Goal: Ask a question

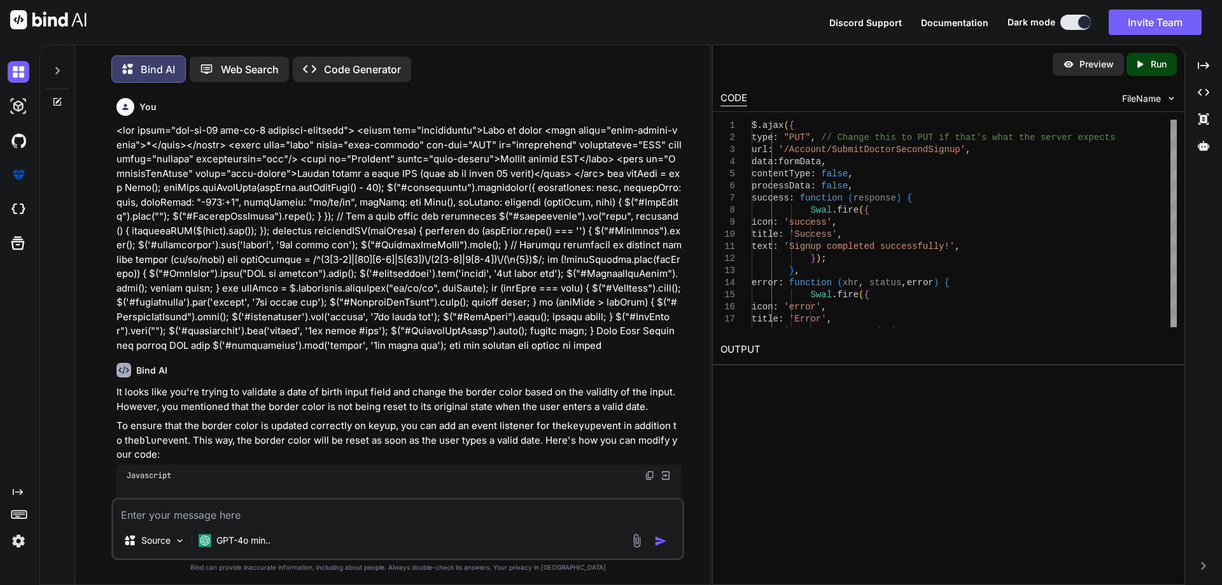
scroll to position [65587, 0]
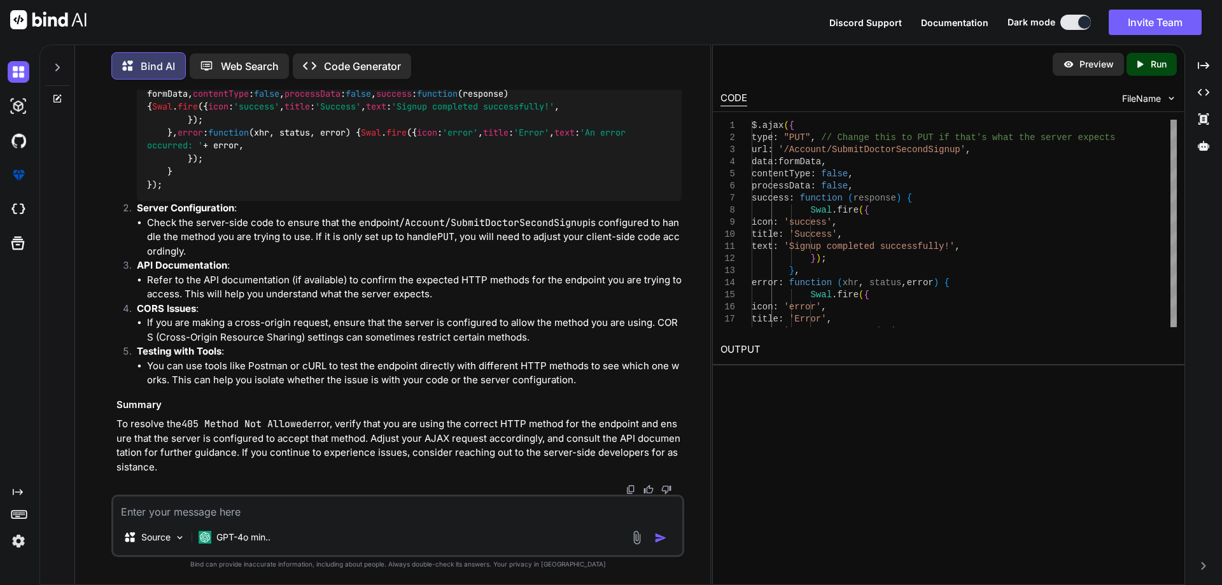
type textarea "<div class="col-lg-6"> <label for="txtpassword">Password <span class="text-dang…"
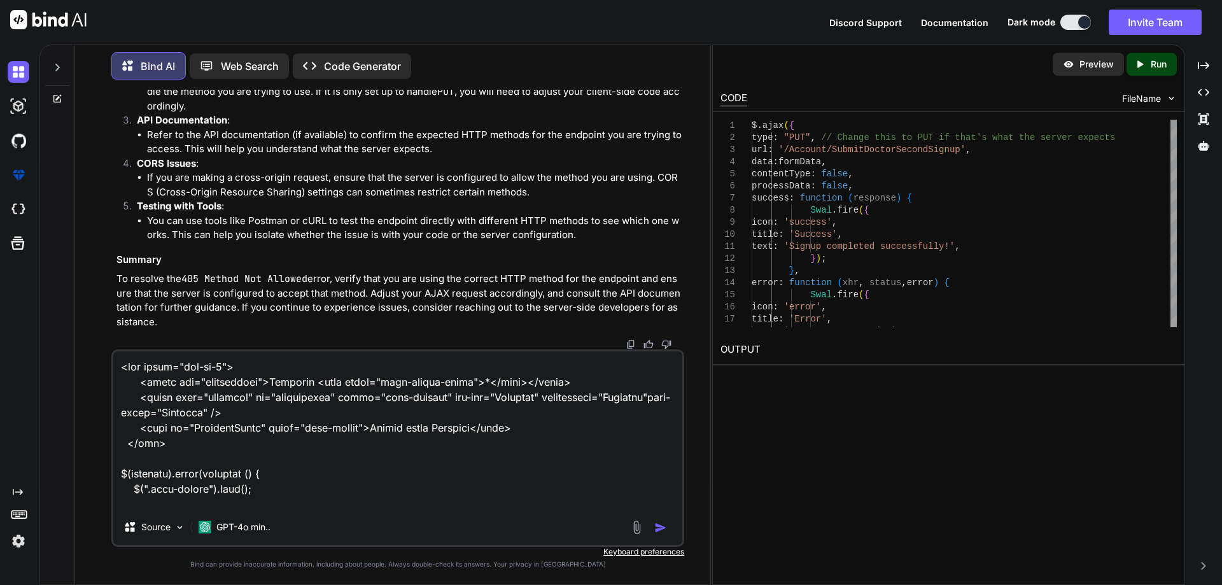
scroll to position [5624, 0]
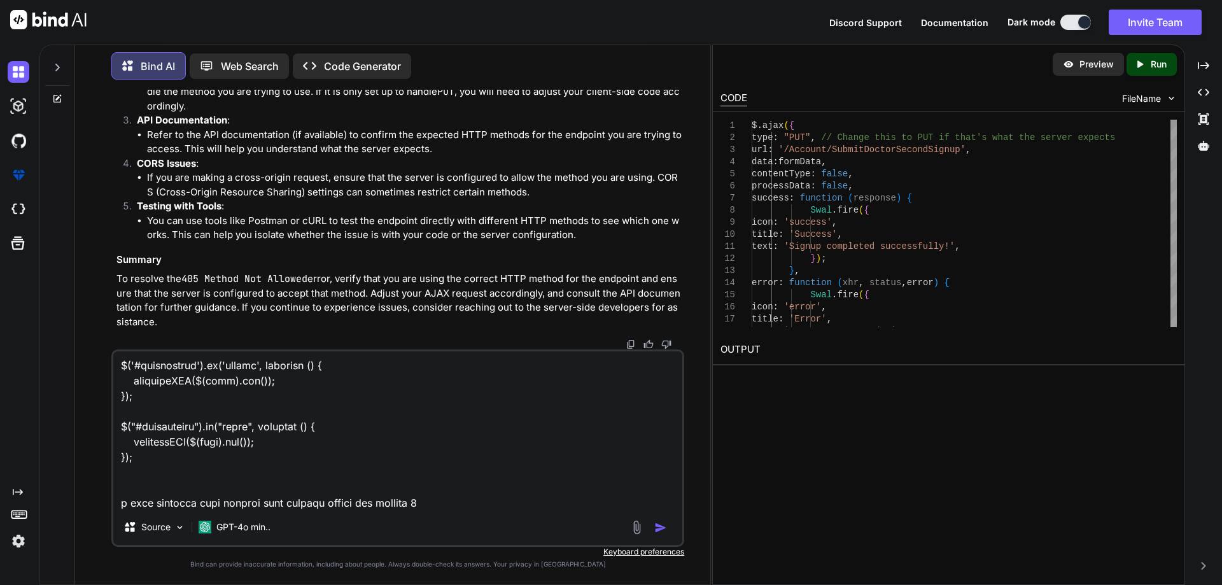
type textarea "x"
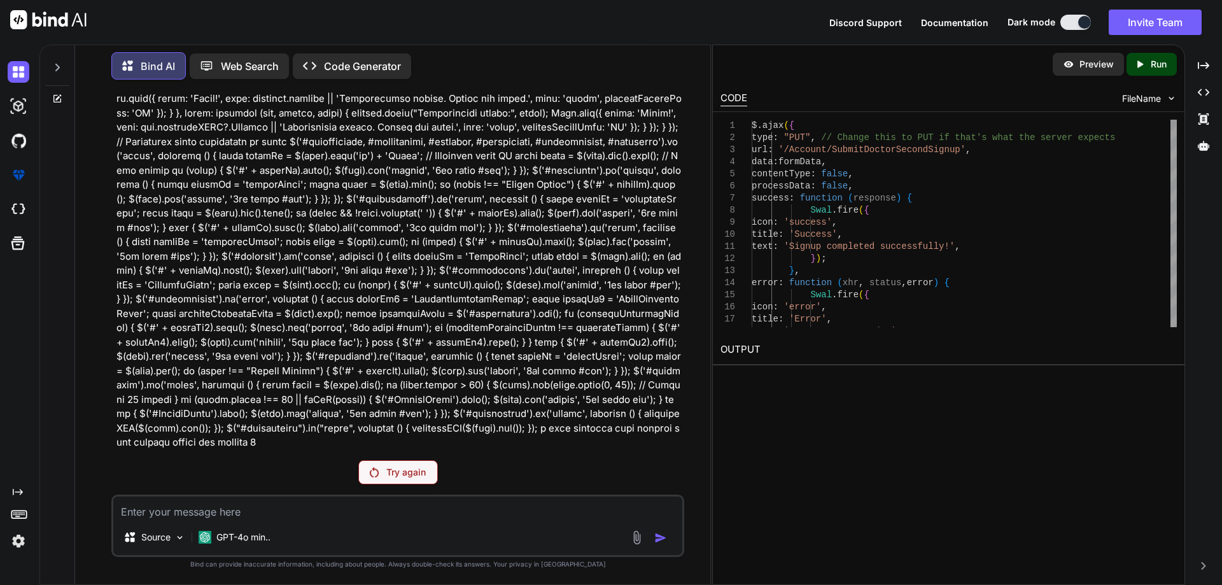
scroll to position [67169, 0]
click at [390, 478] on p "Try again" at bounding box center [405, 472] width 39 height 13
click at [414, 462] on div "Try again" at bounding box center [398, 472] width 80 height 24
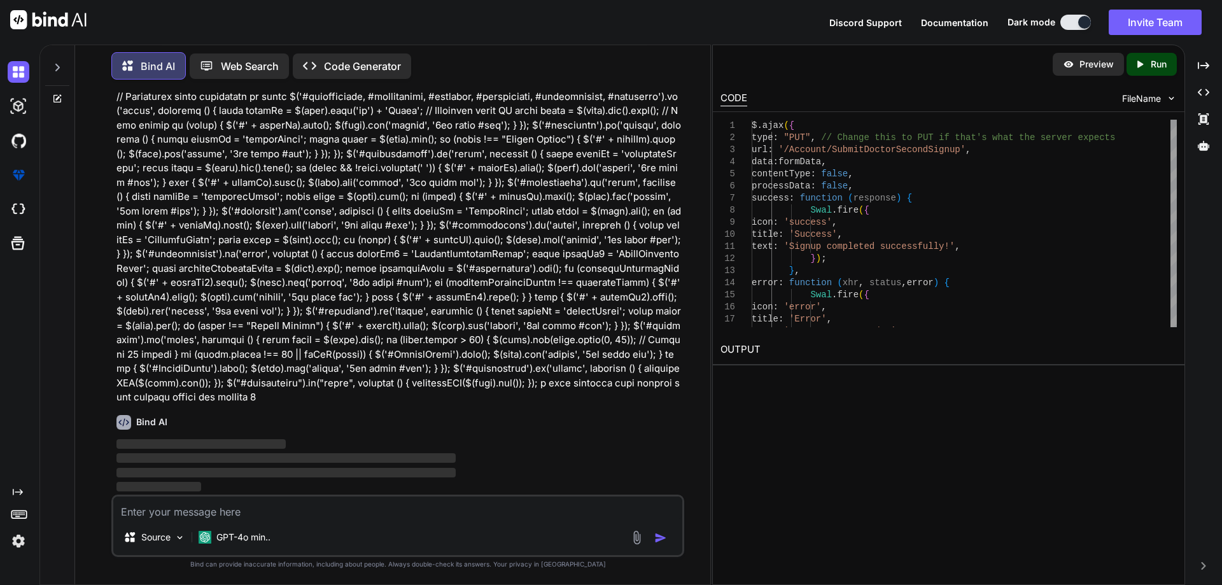
scroll to position [67214, 0]
click at [55, 65] on icon at bounding box center [57, 67] width 10 height 10
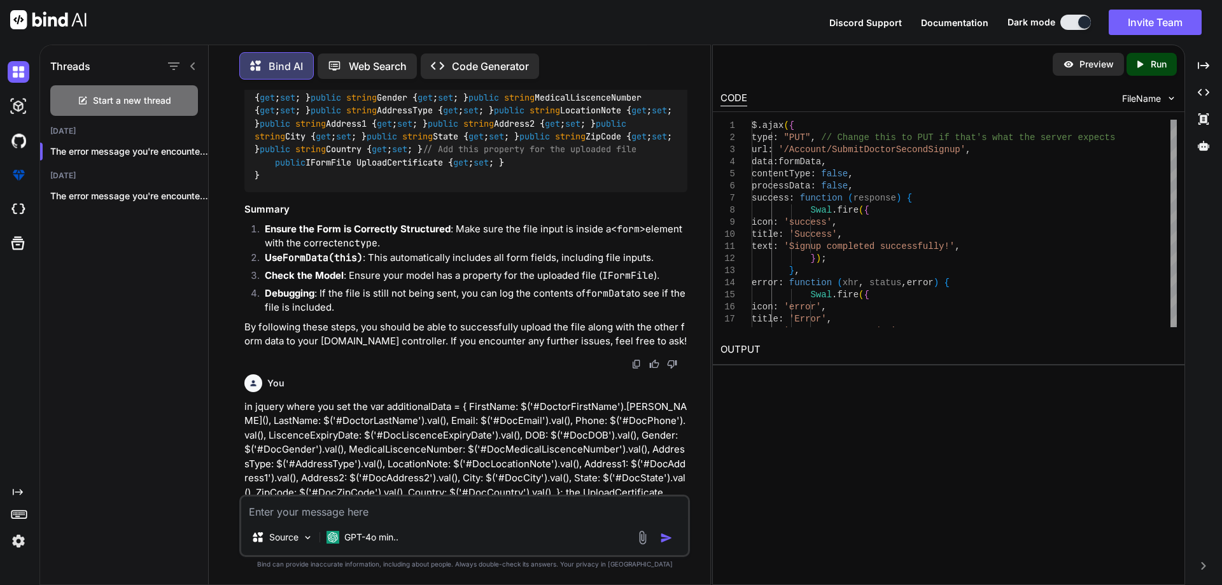
scroll to position [76188, 0]
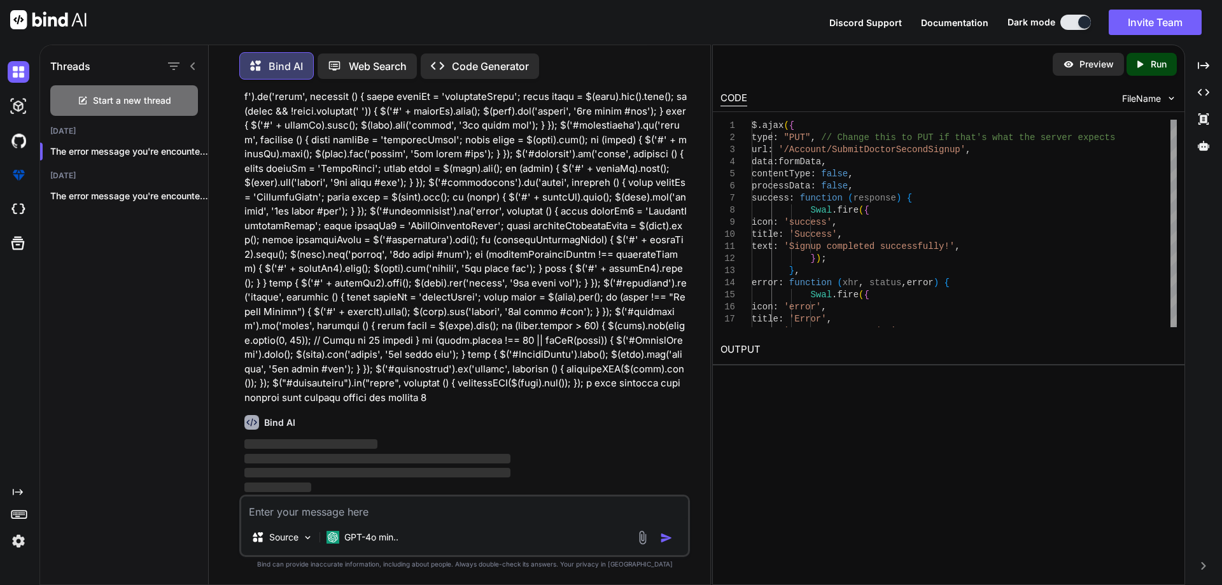
click at [55, 65] on h1 "Threads" at bounding box center [70, 66] width 40 height 15
click at [196, 62] on icon at bounding box center [193, 66] width 10 height 10
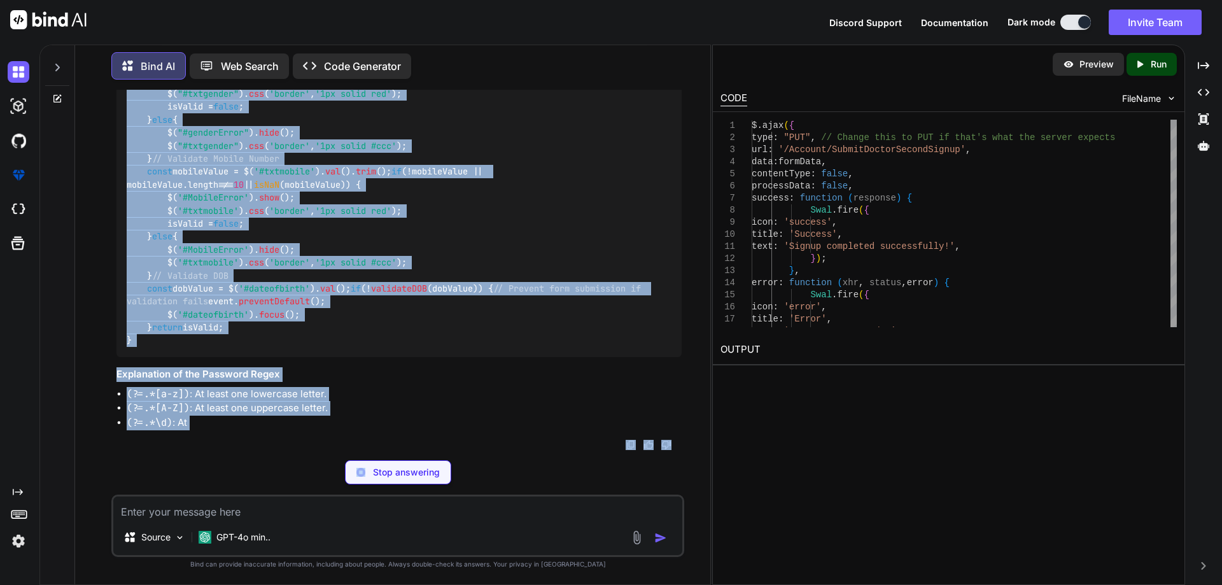
scroll to position [68466, 0]
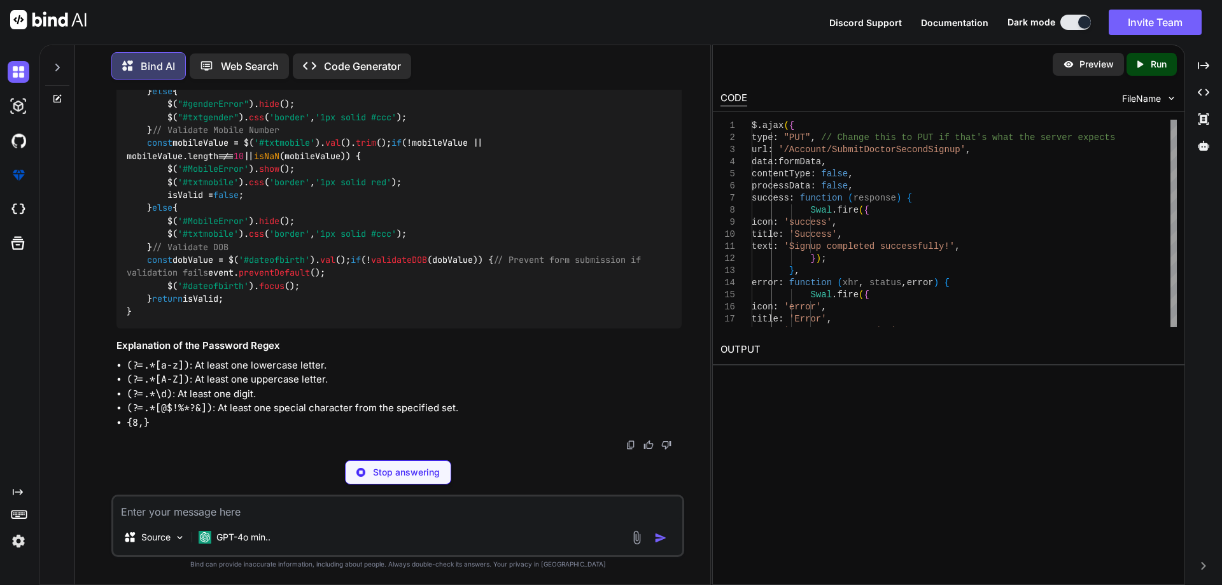
drag, startPoint x: 148, startPoint y: 280, endPoint x: 317, endPoint y: 174, distance: 199.4
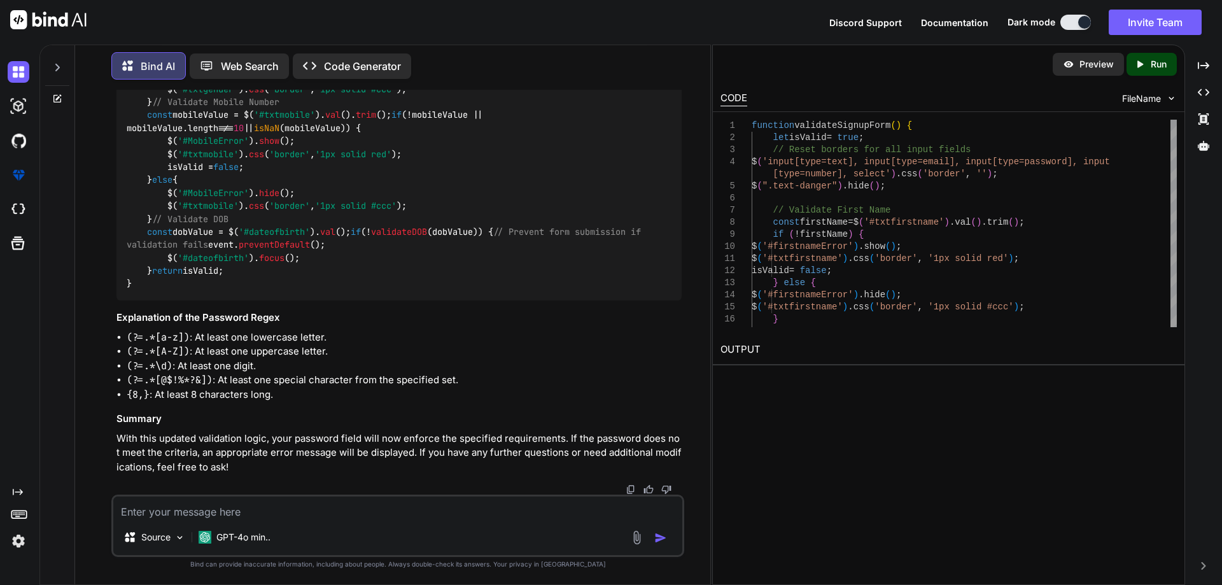
scroll to position [68212, 0]
copy code "// Validate Password const password = $( '#txtpassword' ). val (). trim (); con…"
drag, startPoint x: 148, startPoint y: 192, endPoint x: 234, endPoint y: 386, distance: 212.3
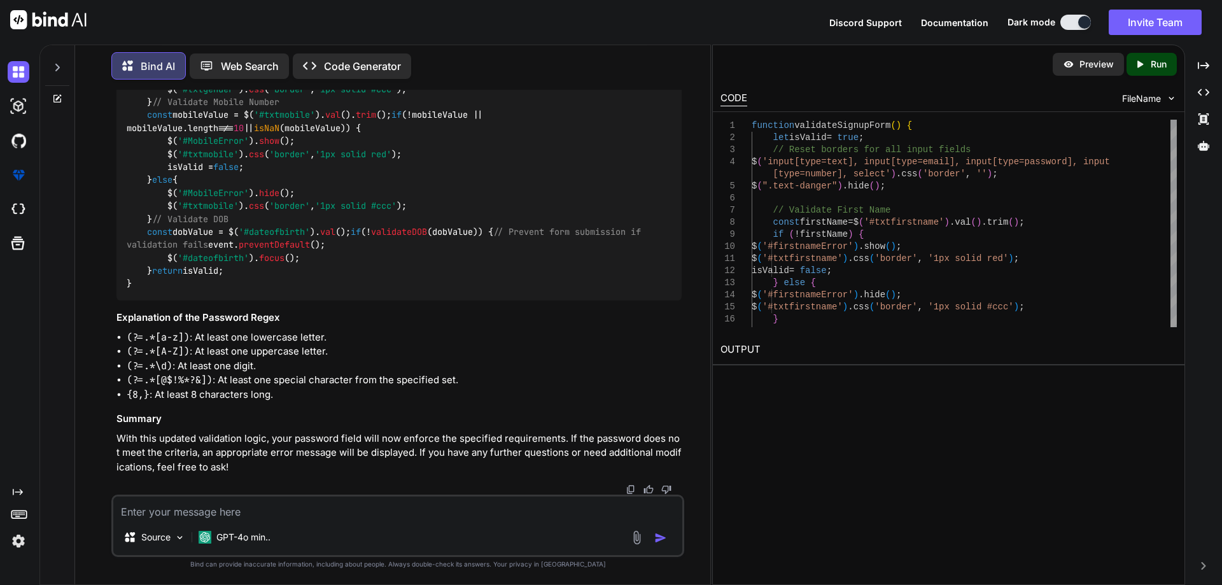
copy code "// Validate Confirm Password const confirmPassword = $( '#txtcpassword' ). val …"
click at [255, 512] on textarea at bounding box center [397, 508] width 569 height 23
paste textarea "@model InfraredIV.Core.WebRequestModel.LoginModel @{ Layout = "~/Views/Shared/_…"
type textarea "@model InfraredIV.Core.WebRequestModel.LoginModel @{ Layout = "~/Views/Shared/_…"
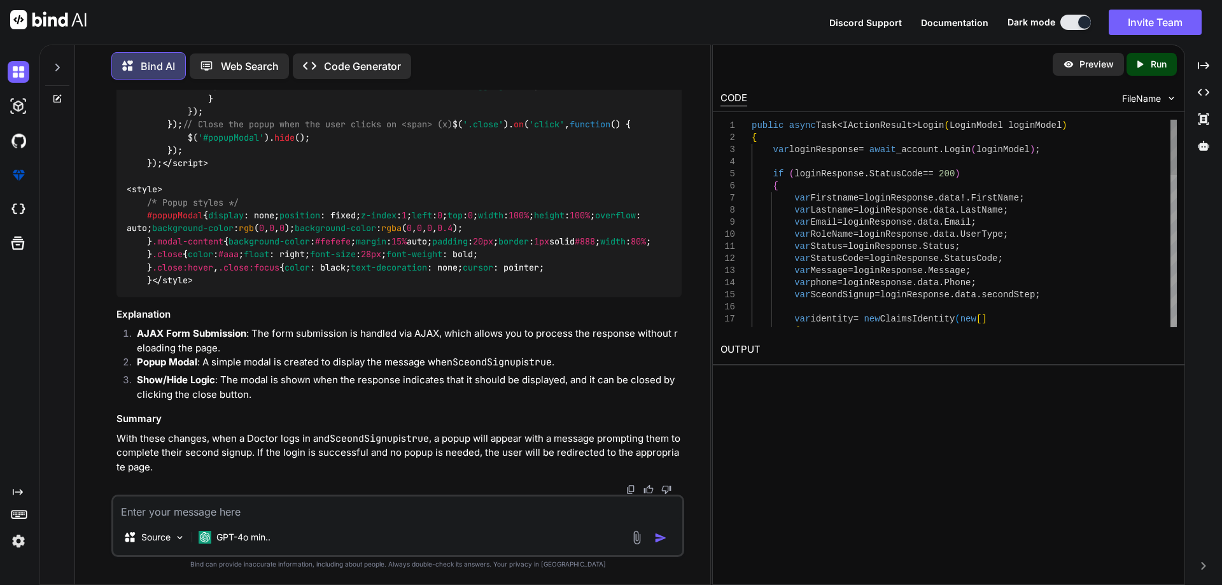
scroll to position [71957, 0]
click at [250, 510] on textarea at bounding box center [397, 508] width 569 height 23
paste textarea "@model InfraredIV.Core.WebRequestModel.LoginResponse <body> <section class="das…"
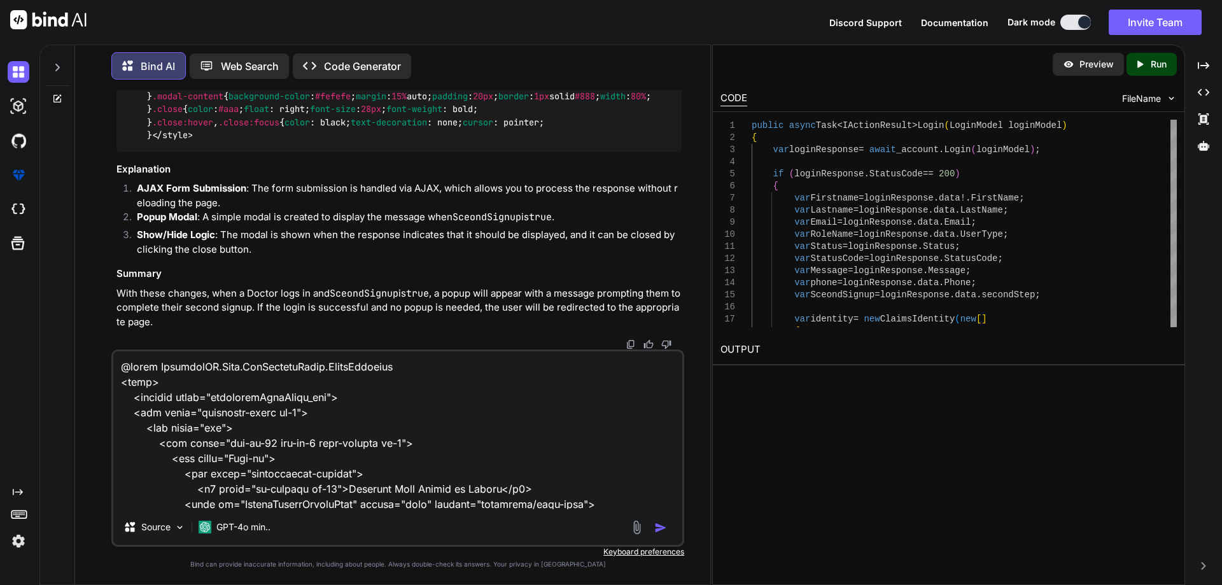
scroll to position [71987, 0]
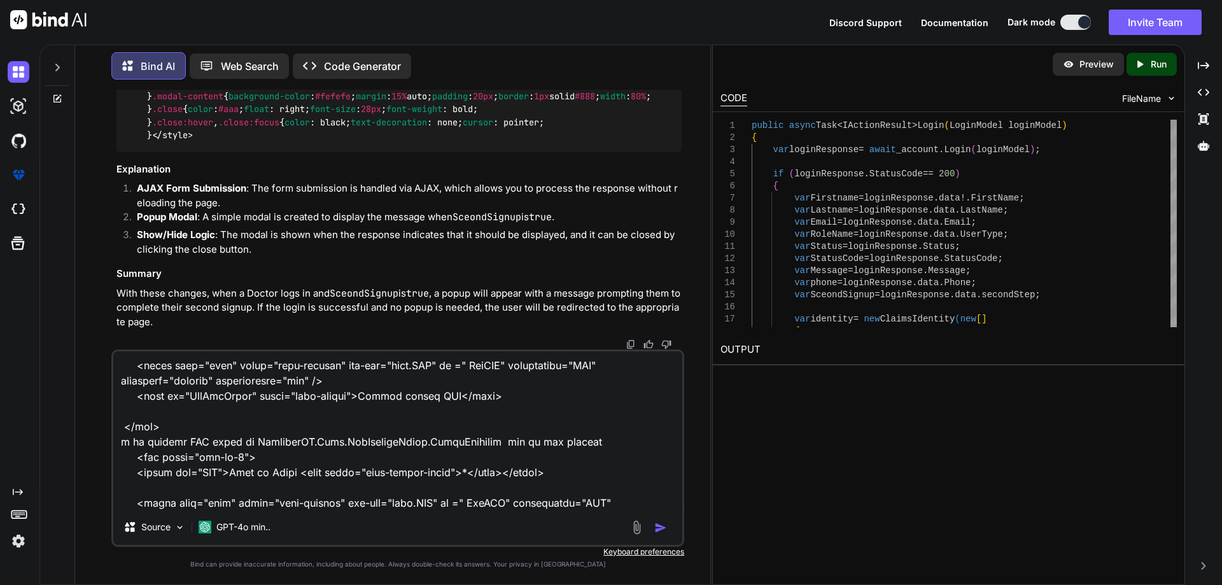
type textarea "@model InfraredIV.Core.WebRequestModel.LoginResponse <body> <section class="das…"
